Goal: Information Seeking & Learning: Find specific fact

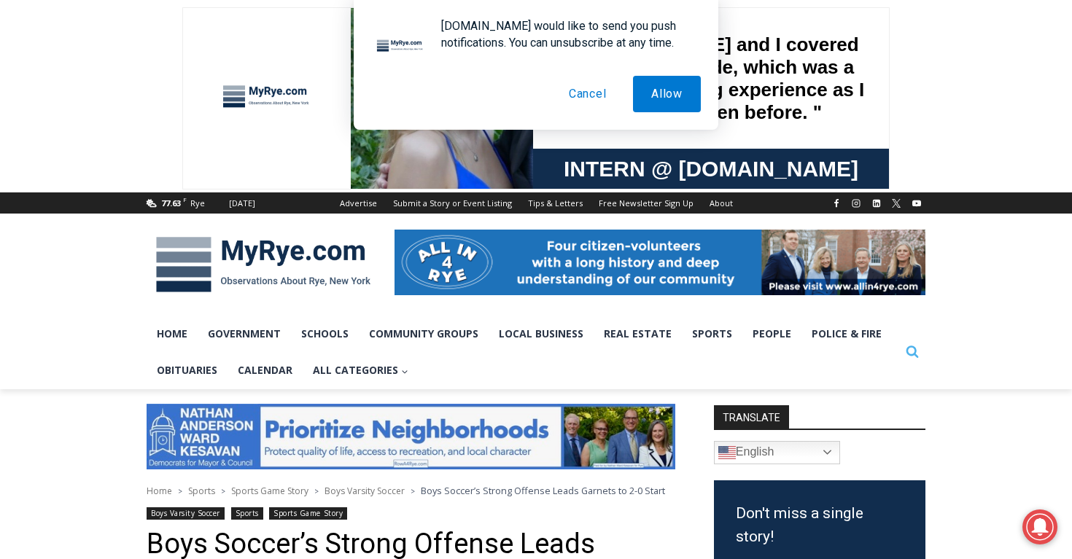
click at [909, 356] on icon "View Search Form" at bounding box center [912, 352] width 12 height 12
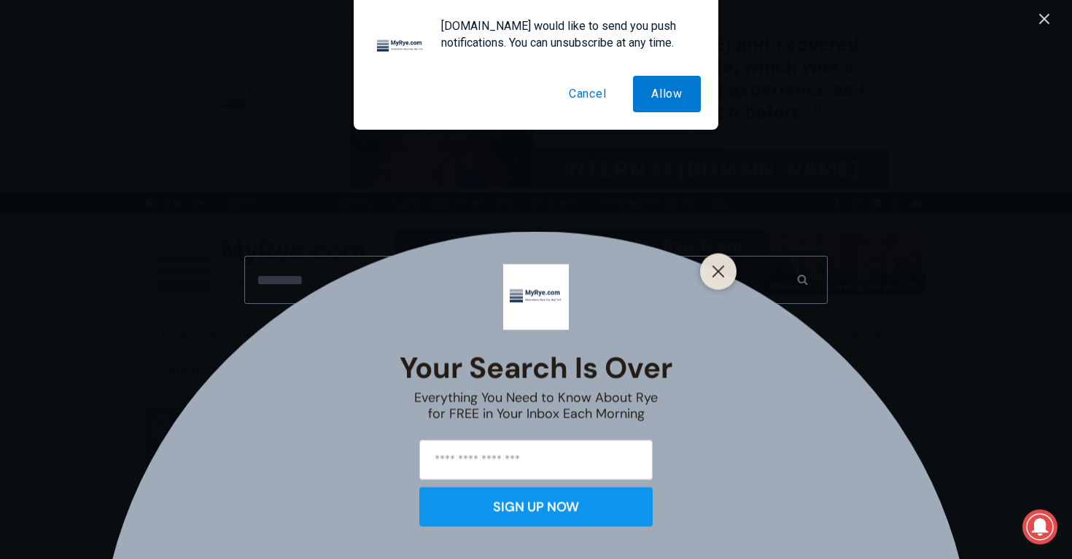
click at [513, 264] on div "Your Search is Over Everything You Need to Know About Rye for FREE in Your Inbo…" at bounding box center [536, 279] width 1072 height 559
click at [513, 272] on img at bounding box center [536, 297] width 66 height 66
click at [726, 281] on button "Close" at bounding box center [718, 271] width 20 height 20
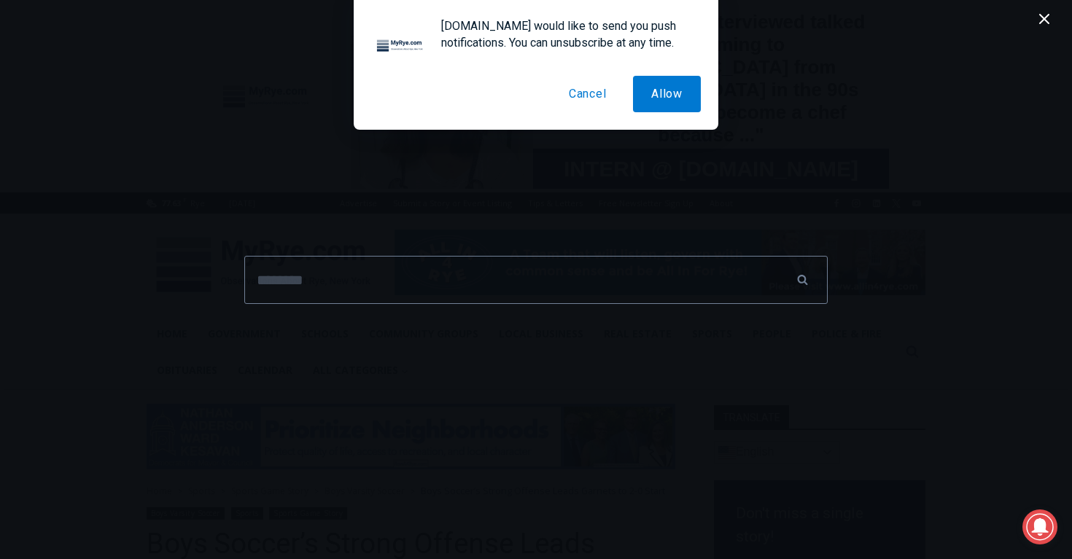
click at [594, 112] on div "MyRye.com would like to send you push notifications. You can unsubscribe at any…" at bounding box center [536, 65] width 365 height 130
click at [593, 104] on button "Cancel" at bounding box center [588, 94] width 74 height 36
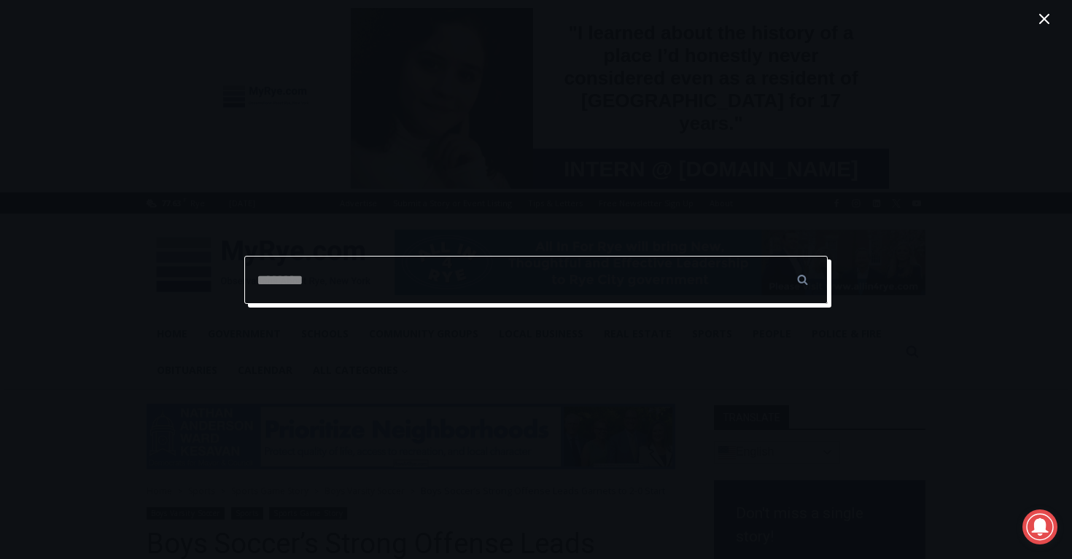
click at [602, 276] on input "Search for:" at bounding box center [535, 280] width 583 height 48
type input "**********"
click at [777, 256] on input "******" at bounding box center [802, 280] width 51 height 48
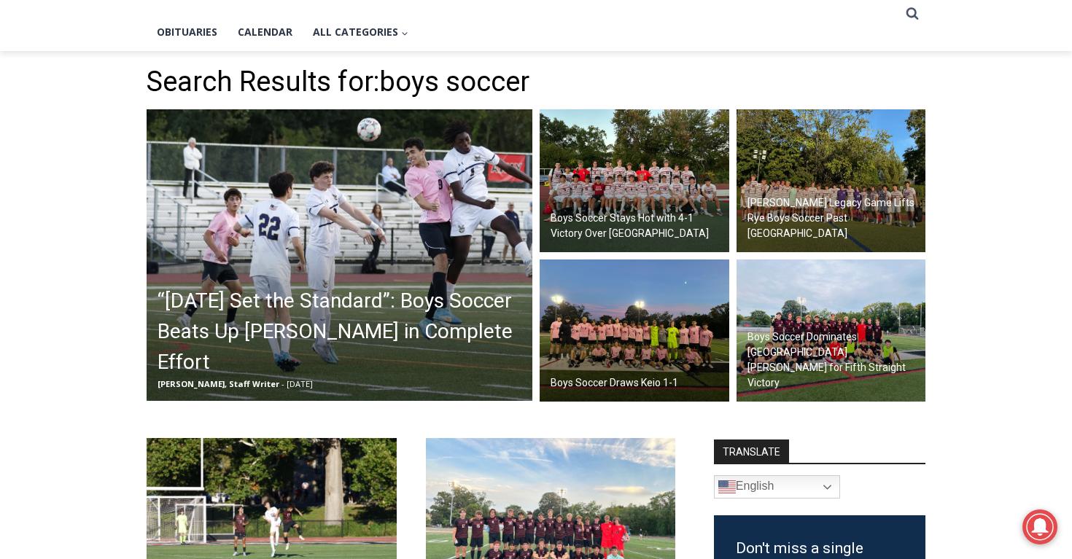
scroll to position [355, 0]
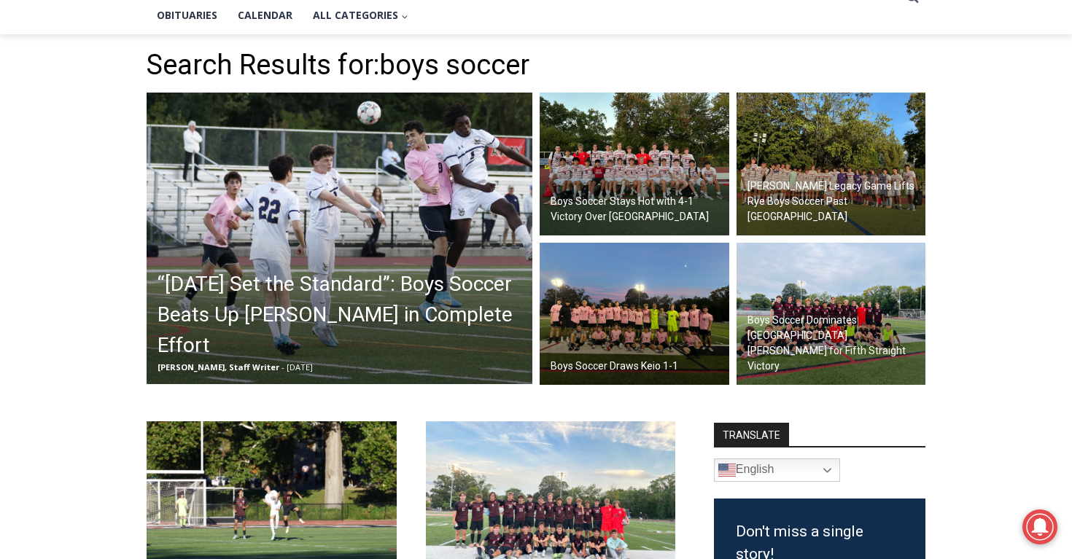
click at [365, 312] on h2 "“[DATE] Set the Standard”: Boys Soccer Beats Up [PERSON_NAME] in Complete Effort" at bounding box center [343, 315] width 371 height 92
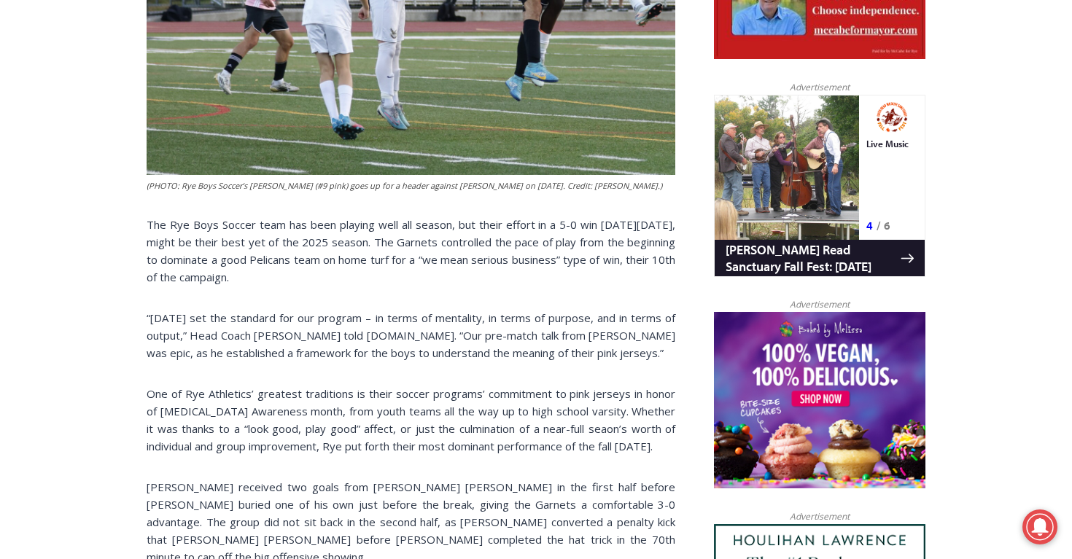
scroll to position [704, 0]
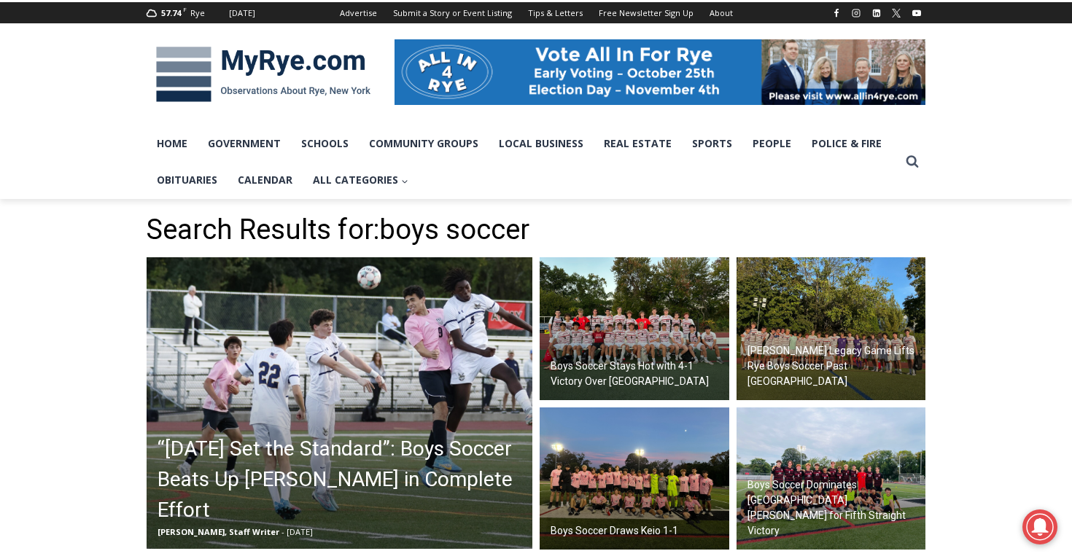
scroll to position [123, 0]
